Goal: Feedback & Contribution: Leave review/rating

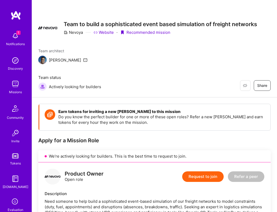
click at [15, 90] on div "Missions" at bounding box center [15, 92] width 13 height 6
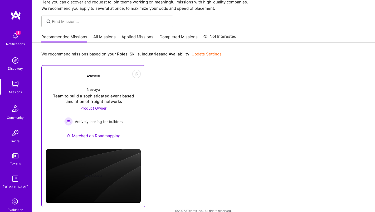
scroll to position [31, 0]
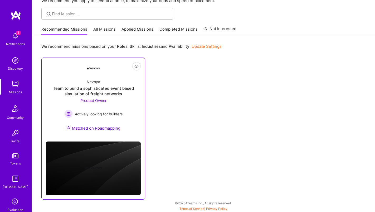
click at [92, 91] on div "Team to build a sophisticated event based simulation of freight networks" at bounding box center [93, 90] width 95 height 11
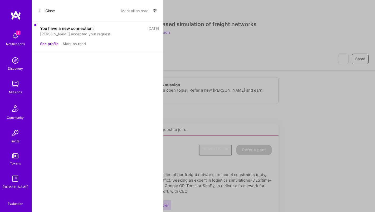
scroll to position [31, 0]
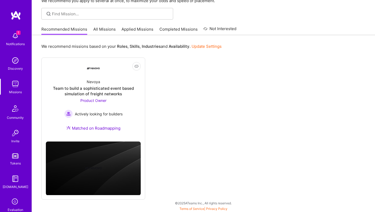
click at [111, 32] on link "All Missions" at bounding box center [104, 30] width 22 height 9
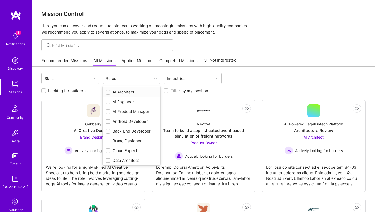
click at [143, 79] on div "Roles" at bounding box center [127, 78] width 49 height 11
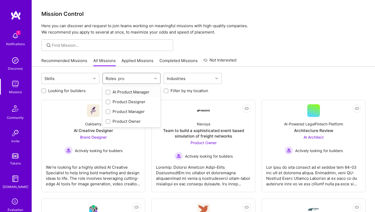
type input "prod"
click at [107, 92] on div at bounding box center [108, 92] width 5 height 5
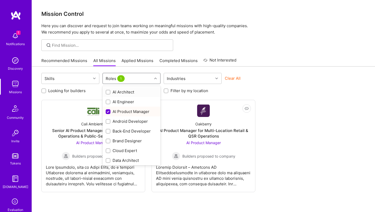
click at [116, 82] on div "Roles 1" at bounding box center [115, 79] width 23 height 8
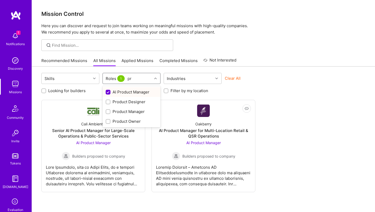
type input "pro"
click at [107, 112] on input "checkbox" at bounding box center [109, 112] width 4 height 4
checkbox input "true"
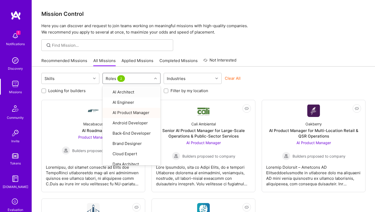
click at [134, 79] on div "Roles 2" at bounding box center [127, 78] width 49 height 11
type input "prod"
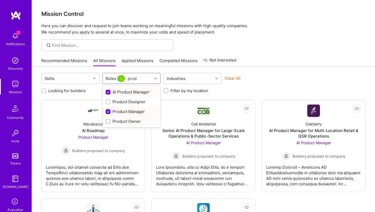
click at [109, 122] on input "checkbox" at bounding box center [109, 122] width 4 height 4
checkbox input "true"
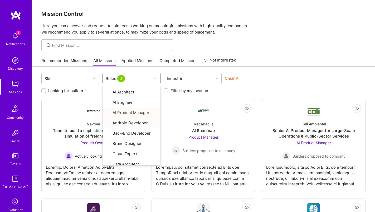
click at [277, 89] on div "Looking for builders Filter by my availability Filter by my location" at bounding box center [203, 89] width 325 height 8
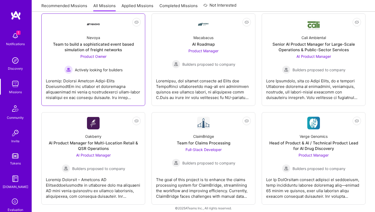
scroll to position [92, 0]
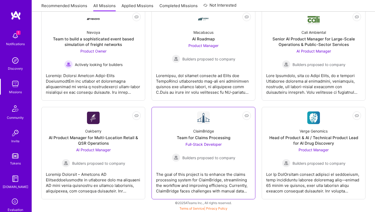
click at [204, 130] on div "ClaimBridge" at bounding box center [203, 131] width 21 height 6
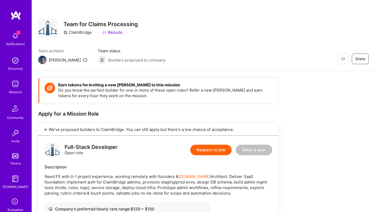
click at [115, 32] on link "Website" at bounding box center [112, 33] width 20 height 6
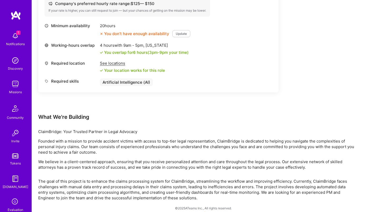
scroll to position [211, 0]
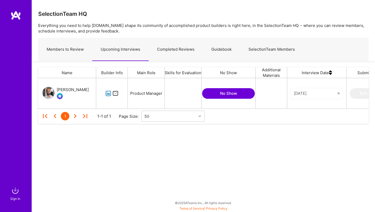
scroll to position [30, 331]
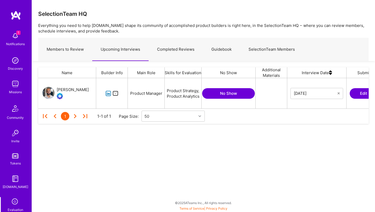
click at [353, 93] on button "Edit Feedback" at bounding box center [373, 93] width 47 height 11
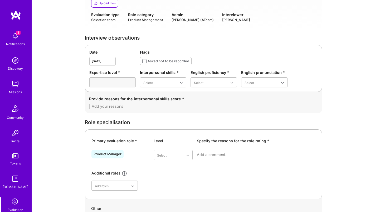
scroll to position [116, 0]
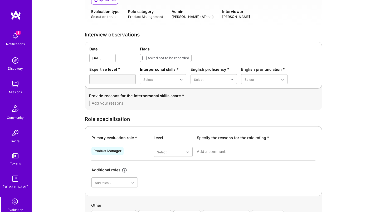
click at [212, 153] on textarea at bounding box center [256, 151] width 119 height 5
paste textarea "[PERSON_NAME] is a well-spoken and accomplished product leader with strong mark…"
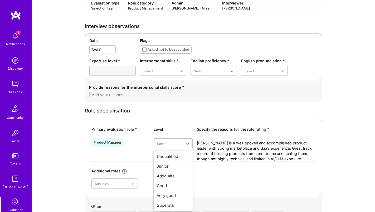
scroll to position [126, 0]
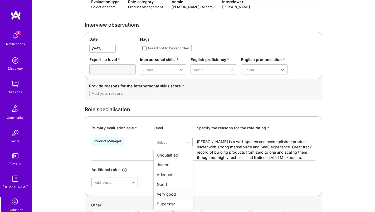
type textarea "[PERSON_NAME] is a well-spoken and accomplished product leader with strong mark…"
click at [165, 196] on div "Very good" at bounding box center [173, 194] width 39 height 10
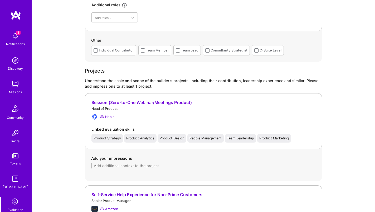
scroll to position [298, 0]
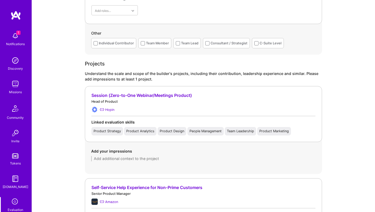
click at [107, 160] on textarea at bounding box center [203, 158] width 225 height 5
paste textarea "At [GEOGRAPHIC_DATA], [PERSON_NAME] was the first PM on a new product line (Ses…"
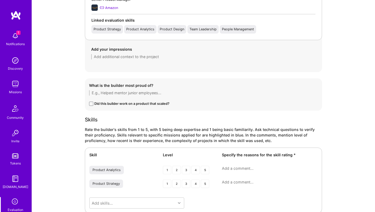
scroll to position [514, 0]
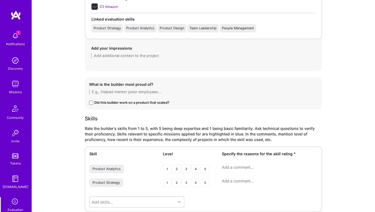
type textarea "At [GEOGRAPHIC_DATA], [PERSON_NAME] was the first PM on a new product line (Ses…"
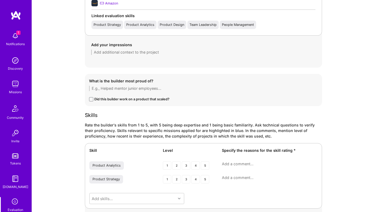
scroll to position [518, 0]
click at [148, 87] on textarea at bounding box center [203, 87] width 229 height 5
paste textarea "At [GEOGRAPHIC_DATA], [PERSON_NAME] built the self-serve returns/refunds workfl…"
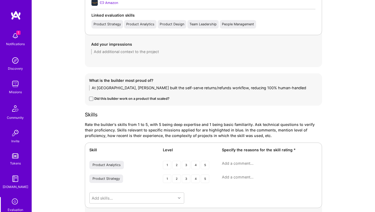
scroll to position [0, 0]
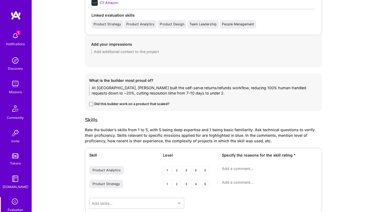
type textarea "At [GEOGRAPHIC_DATA], [PERSON_NAME] built the self-serve returns/refunds workfl…"
click at [139, 102] on div "Did this builder work on a product that scaled?" at bounding box center [131, 104] width 75 height 6
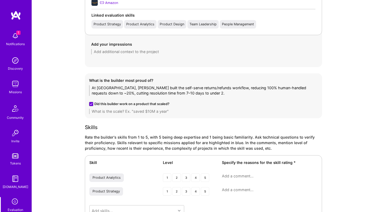
click at [142, 113] on textarea at bounding box center [203, 111] width 229 height 5
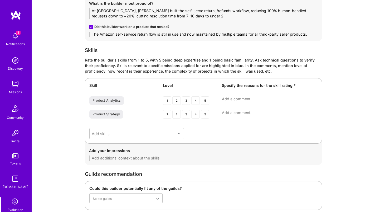
scroll to position [595, 0]
type textarea "The Amazon self-service return flow is still in use and now maintained by multi…"
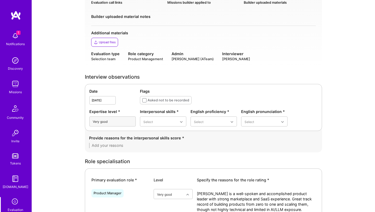
scroll to position [0, 0]
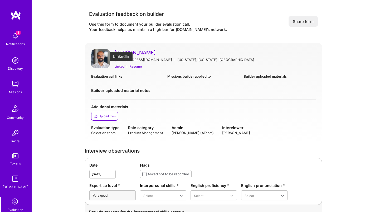
click at [125, 66] on div "LinkedIn" at bounding box center [121, 67] width 13 height 6
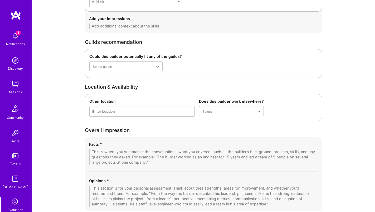
scroll to position [761, 0]
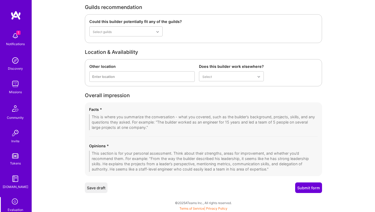
click at [147, 122] on textarea at bounding box center [203, 122] width 229 height 16
paste textarea "Microsoft: Early PM experience on developer platform/mobile app ecosystem. Amaz…"
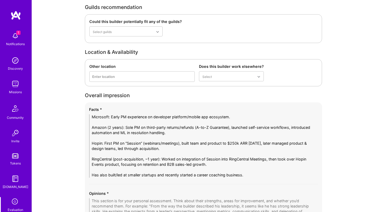
scroll to position [0, 0]
click at [93, 117] on textarea "Microsoft: Early PM experience on developer platform/mobile app ecosystem. Amaz…" at bounding box center [203, 145] width 229 height 63
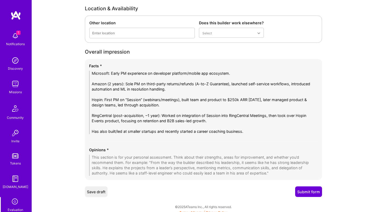
scroll to position [806, 0]
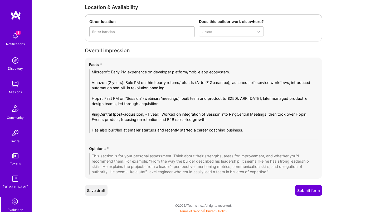
type textarea "Microsoft: Early PM experience on developer platform/mobile app ecosystem. Amaz…"
click at [144, 150] on div "Opinions *" at bounding box center [203, 149] width 229 height 6
click at [140, 163] on textarea at bounding box center [203, 163] width 229 height 21
paste textarea "Strong product leader and “builder” with convincing experience at Amazon and Ho…"
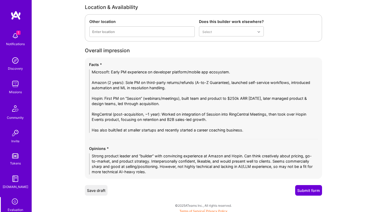
click at [225, 156] on textarea "Strong product leader and “builder” with convincing experience at Amazon and Ho…" at bounding box center [203, 163] width 229 height 21
click at [264, 156] on textarea "Strong product leader and “builder” with convincing experience at Amazon, Micro…" at bounding box center [203, 163] width 229 height 21
drag, startPoint x: 293, startPoint y: 161, endPoint x: 242, endPoint y: 162, distance: 50.7
click at [242, 162] on textarea "Strong product leader and “builder” with convincing experience at Amazon, Micro…" at bounding box center [203, 163] width 229 height 21
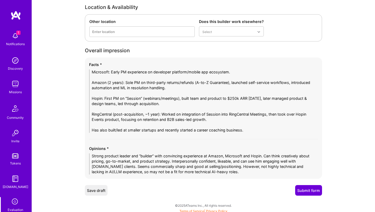
type textarea "Strong product leader and “builder” with convincing experience at Amazon, Micro…"
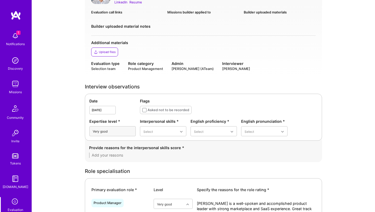
scroll to position [68, 0]
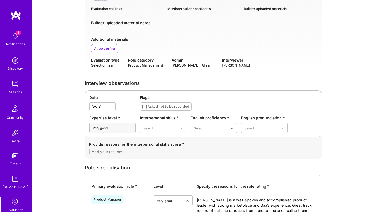
click at [126, 152] on textarea at bounding box center [203, 151] width 229 height 5
paste textarea "Confident, articulate, and personable throughout the conversation. Comes across…"
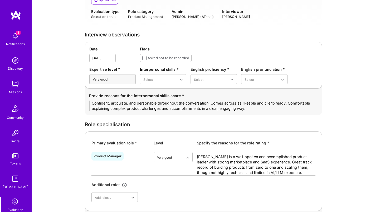
scroll to position [117, 0]
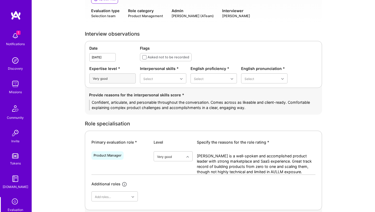
type textarea "Confident, articulate, and personable throughout the conversation. Comes across…"
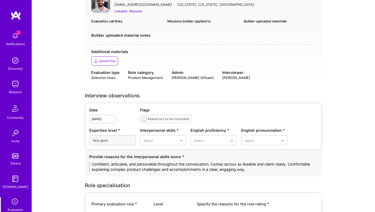
scroll to position [68, 0]
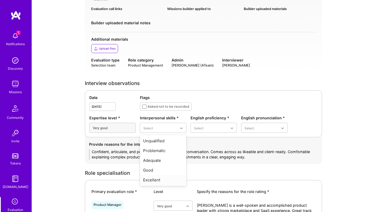
click at [158, 181] on div "Excellent" at bounding box center [163, 180] width 46 height 10
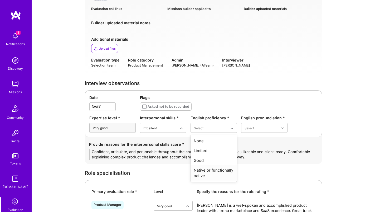
click at [197, 173] on div "Native or functionally native" at bounding box center [214, 172] width 46 height 15
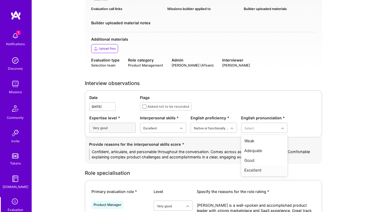
click at [249, 170] on div "Excellent" at bounding box center [264, 170] width 46 height 10
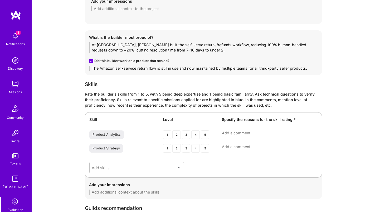
scroll to position [814, 0]
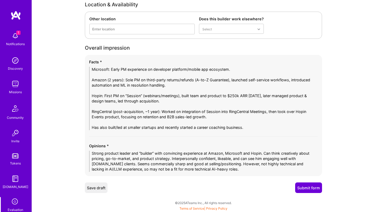
click at [302, 187] on button "Submit form" at bounding box center [309, 187] width 27 height 11
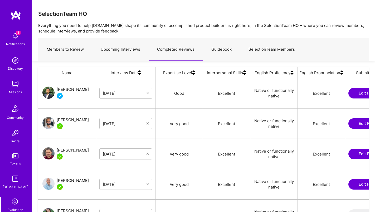
scroll to position [156, 331]
